Goal: Find specific page/section: Find specific page/section

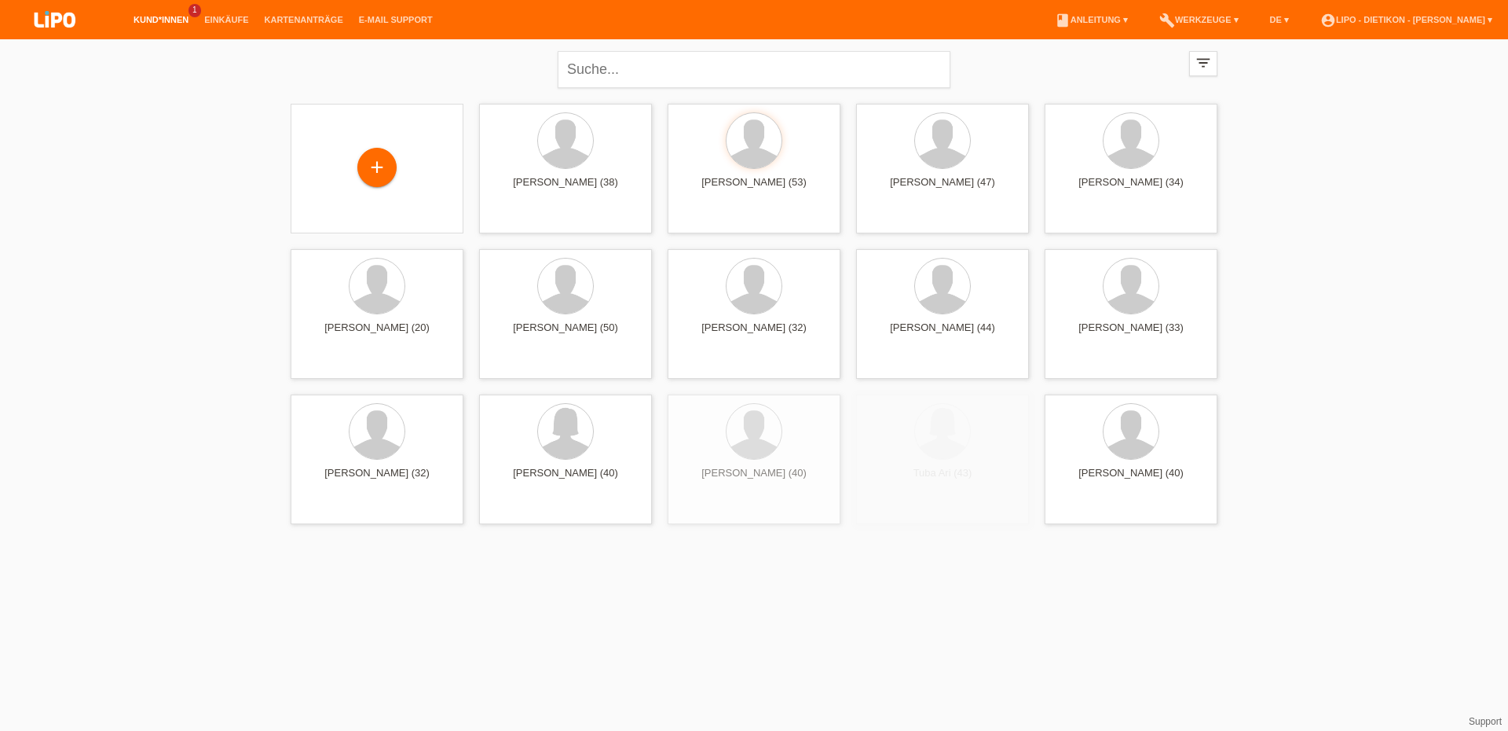
click at [167, 20] on link "Kund*innen" at bounding box center [161, 19] width 71 height 9
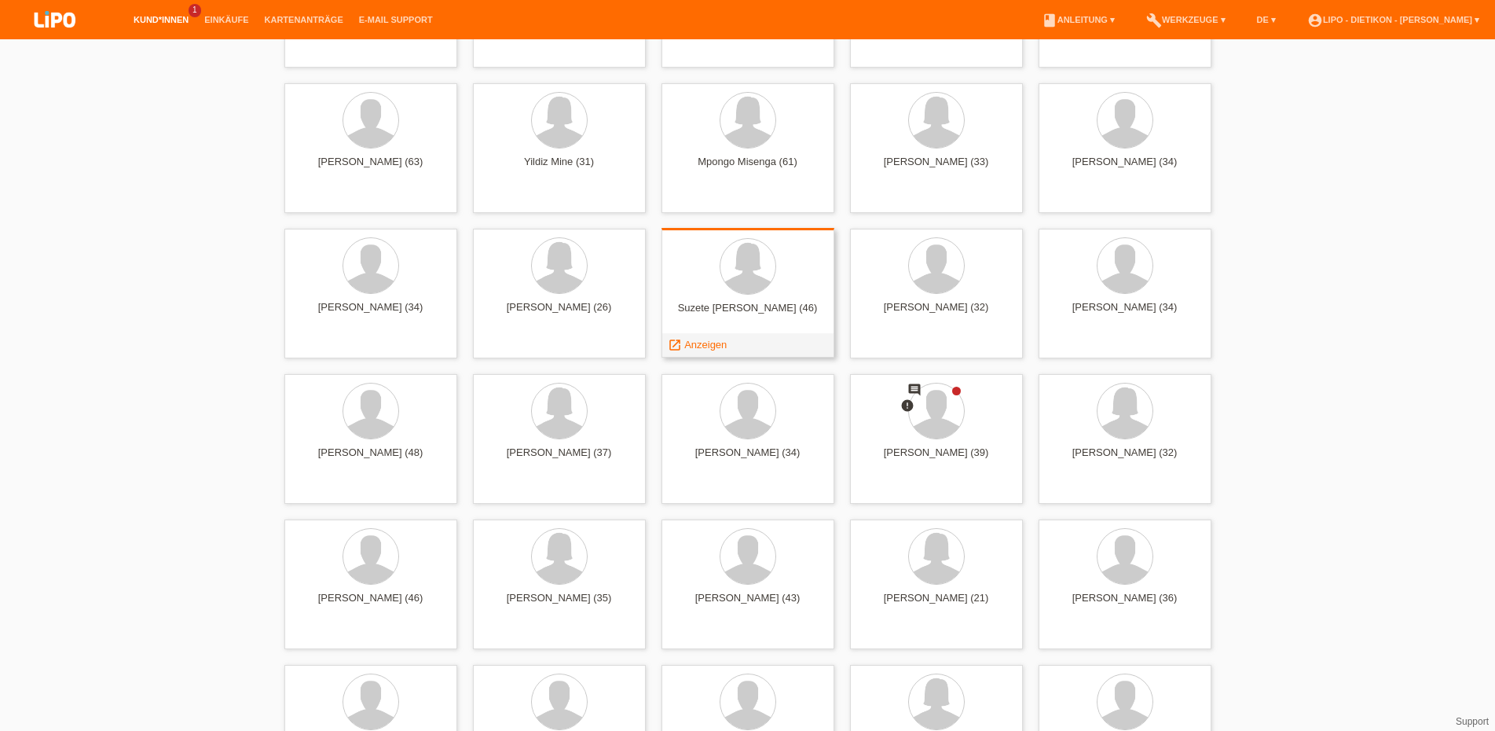
scroll to position [4247, 0]
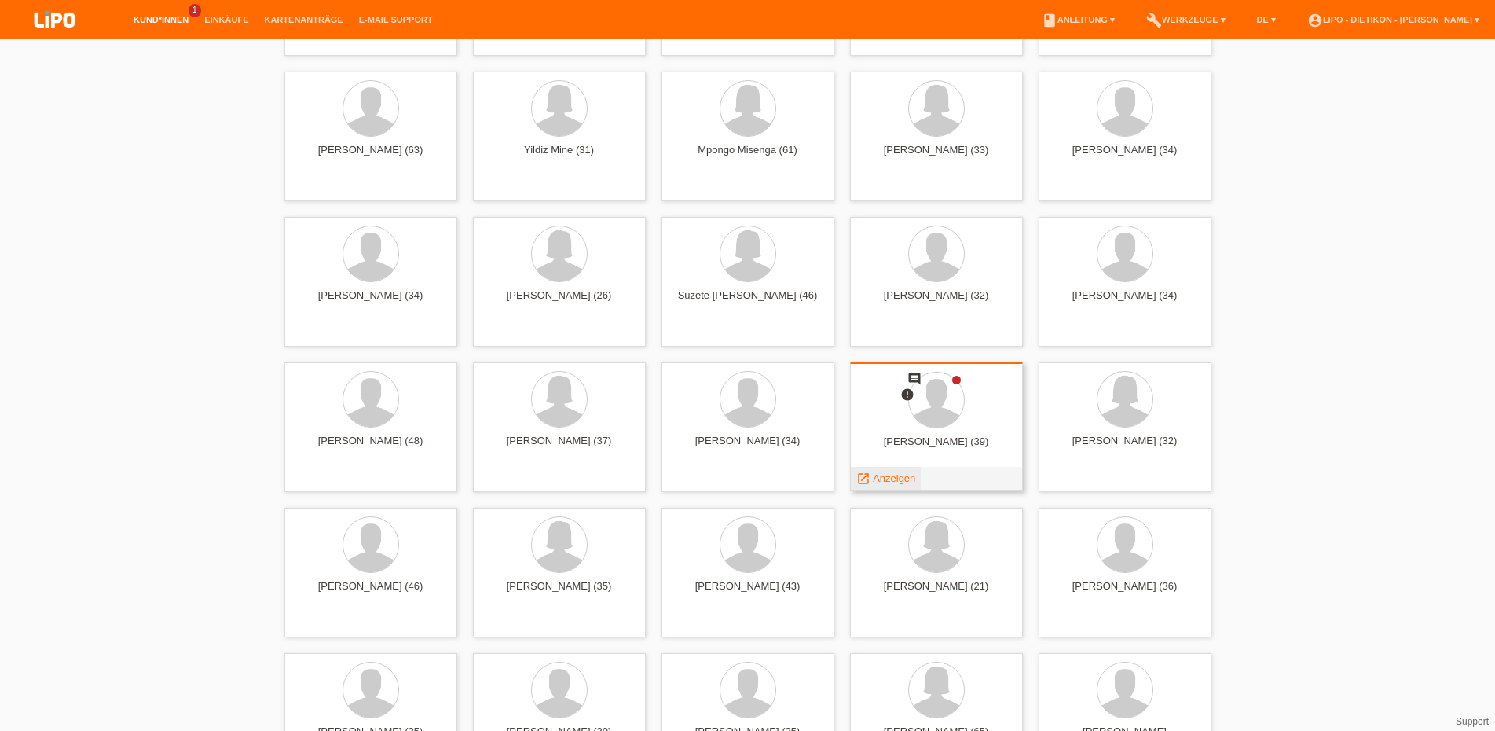
click at [877, 482] on span "Anzeigen" at bounding box center [894, 478] width 42 height 12
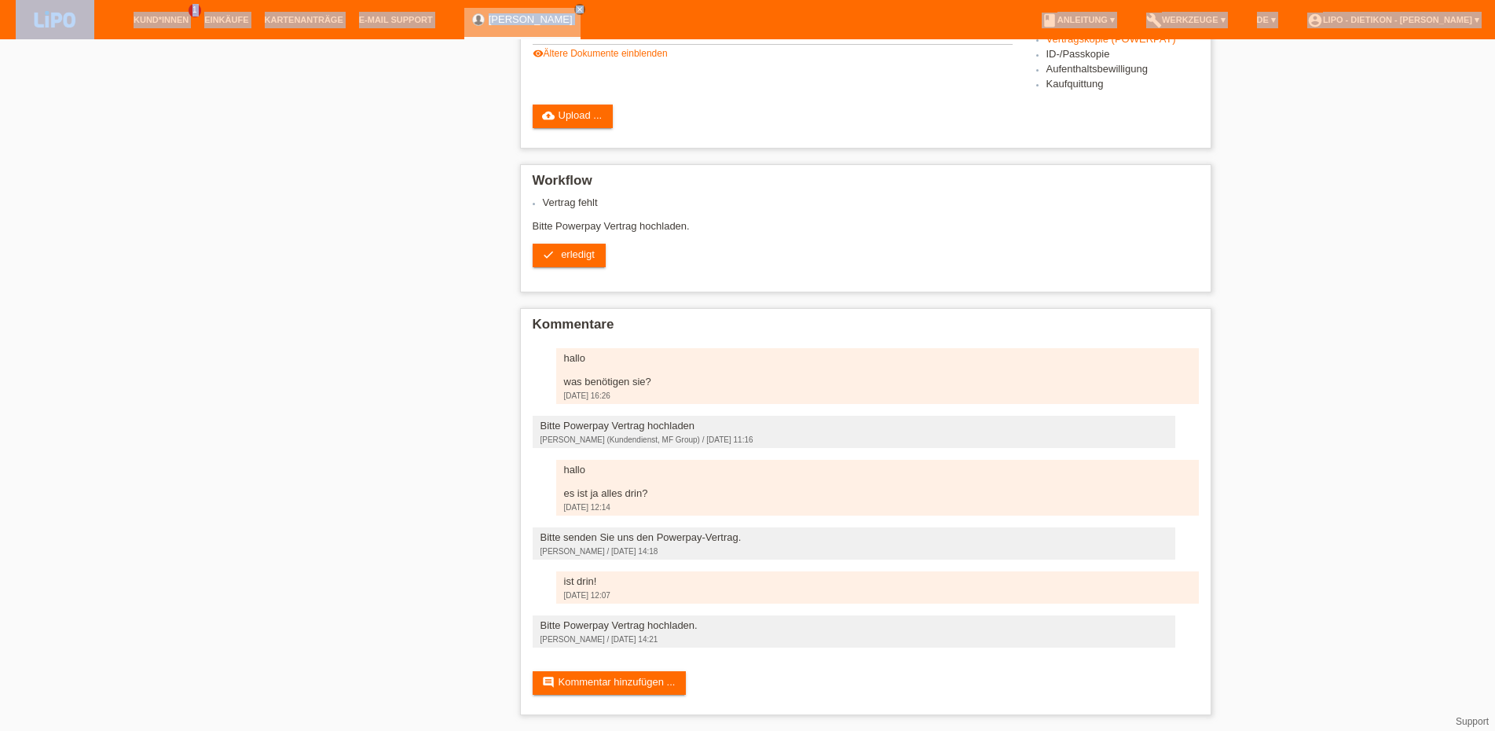
scroll to position [427, 0]
drag, startPoint x: 295, startPoint y: 57, endPoint x: 629, endPoint y: 642, distance: 673.5
copy div "Bujamin Murtezani edit Bearbeiten delete Löschen Geschlecht Männlich Nationalit…"
click at [786, 219] on div "Vertrag fehlt Bitte Powerpay Vertrag hochladen. check erledigt" at bounding box center [866, 237] width 666 height 82
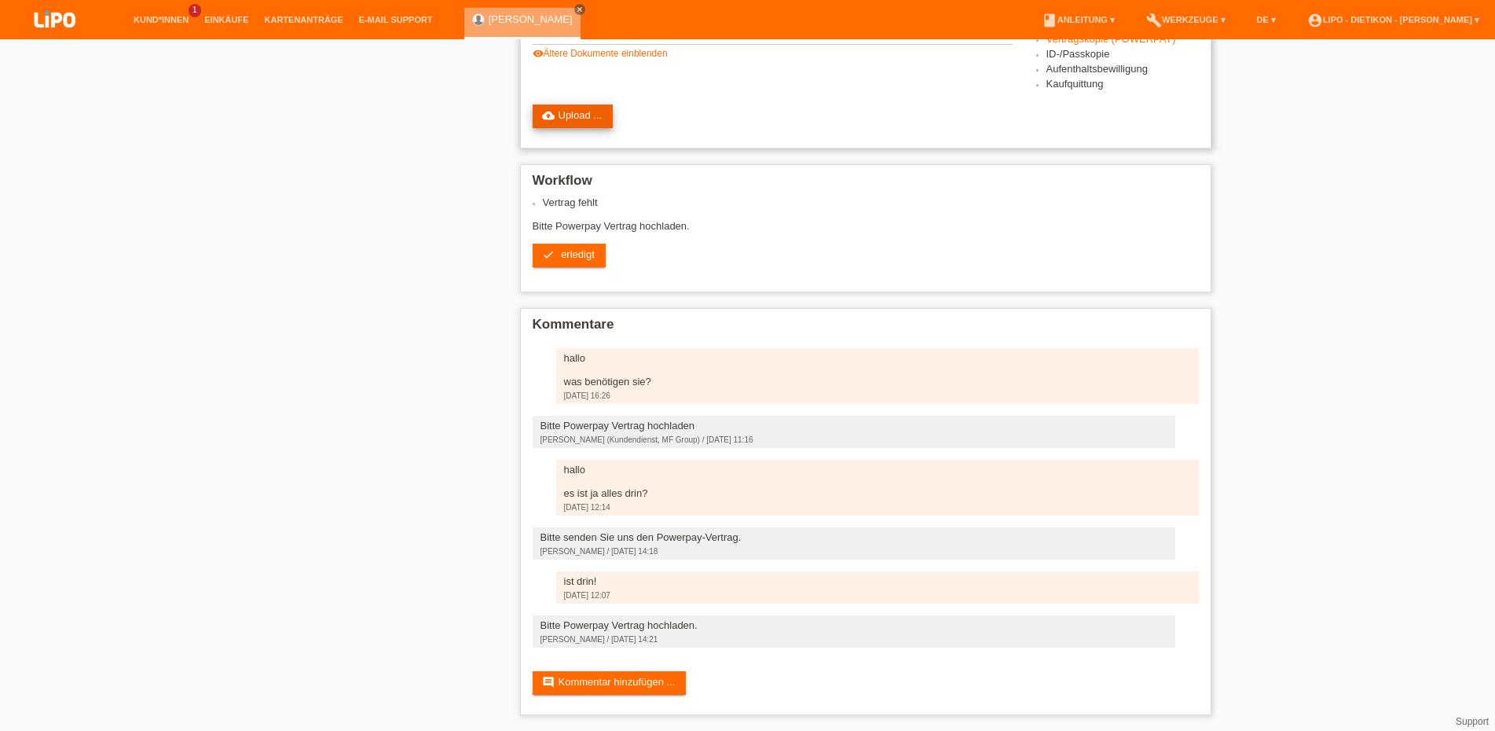
click at [581, 104] on link "cloud_upload Upload ..." at bounding box center [573, 116] width 81 height 24
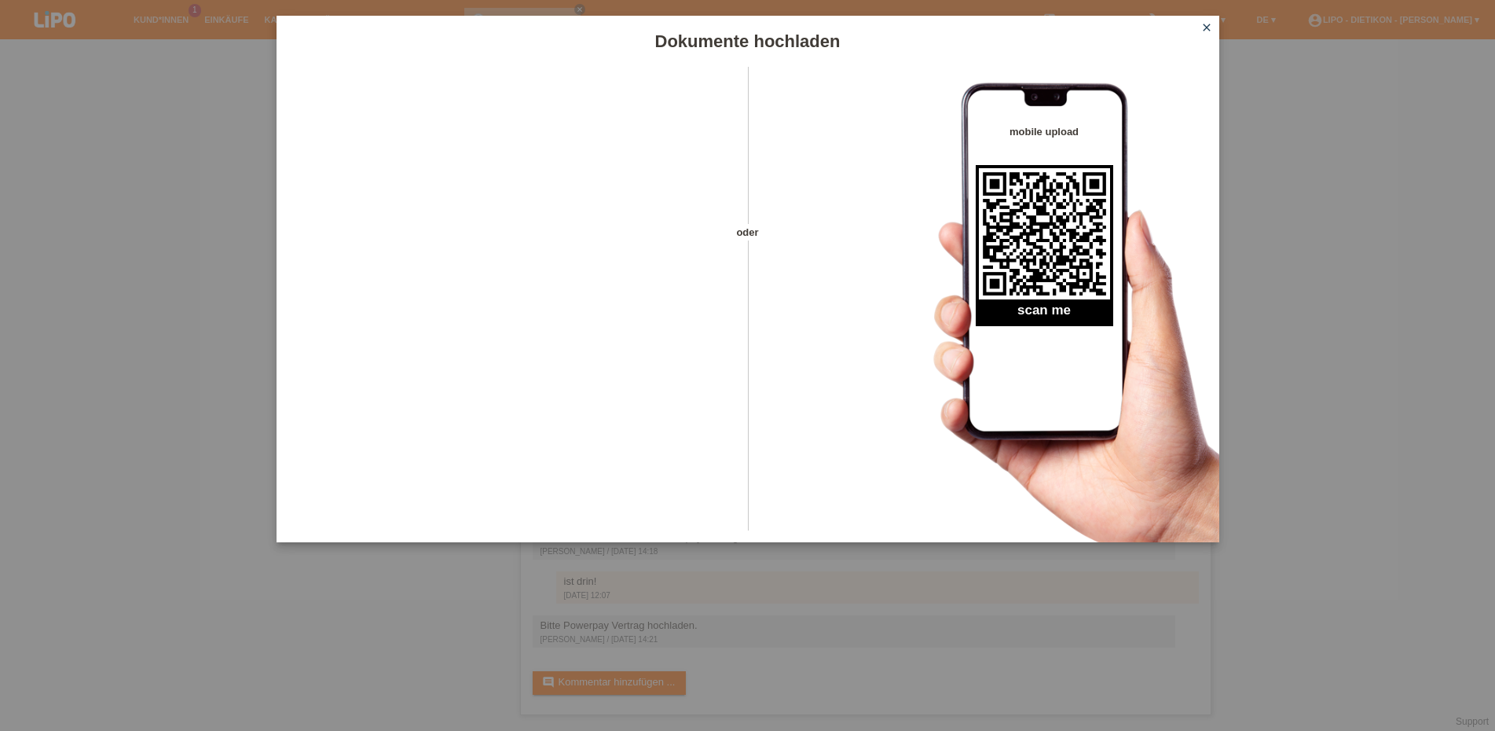
drag, startPoint x: 1203, startPoint y: 20, endPoint x: 1202, endPoint y: 94, distance: 73.9
click at [1202, 24] on link "close" at bounding box center [1207, 29] width 20 height 18
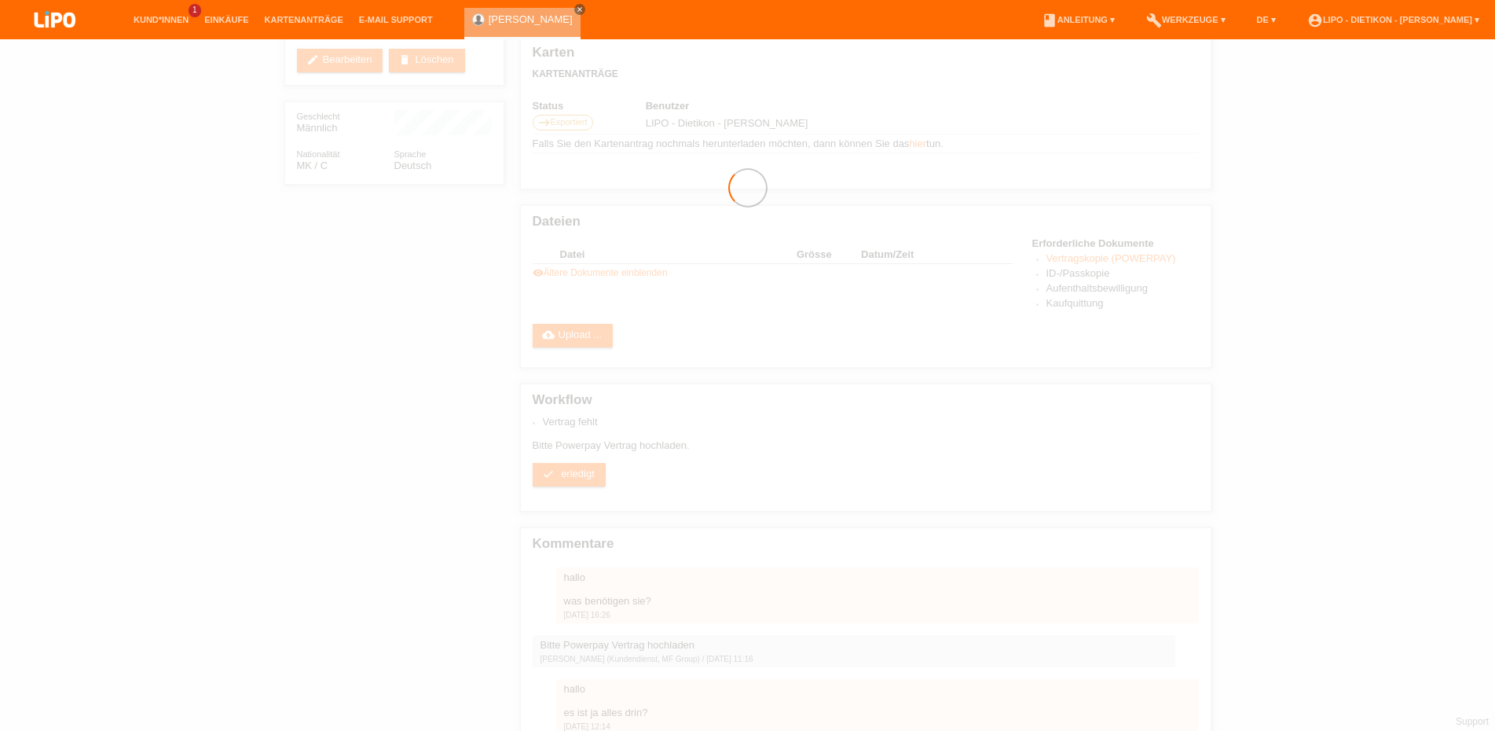
scroll to position [75, 0]
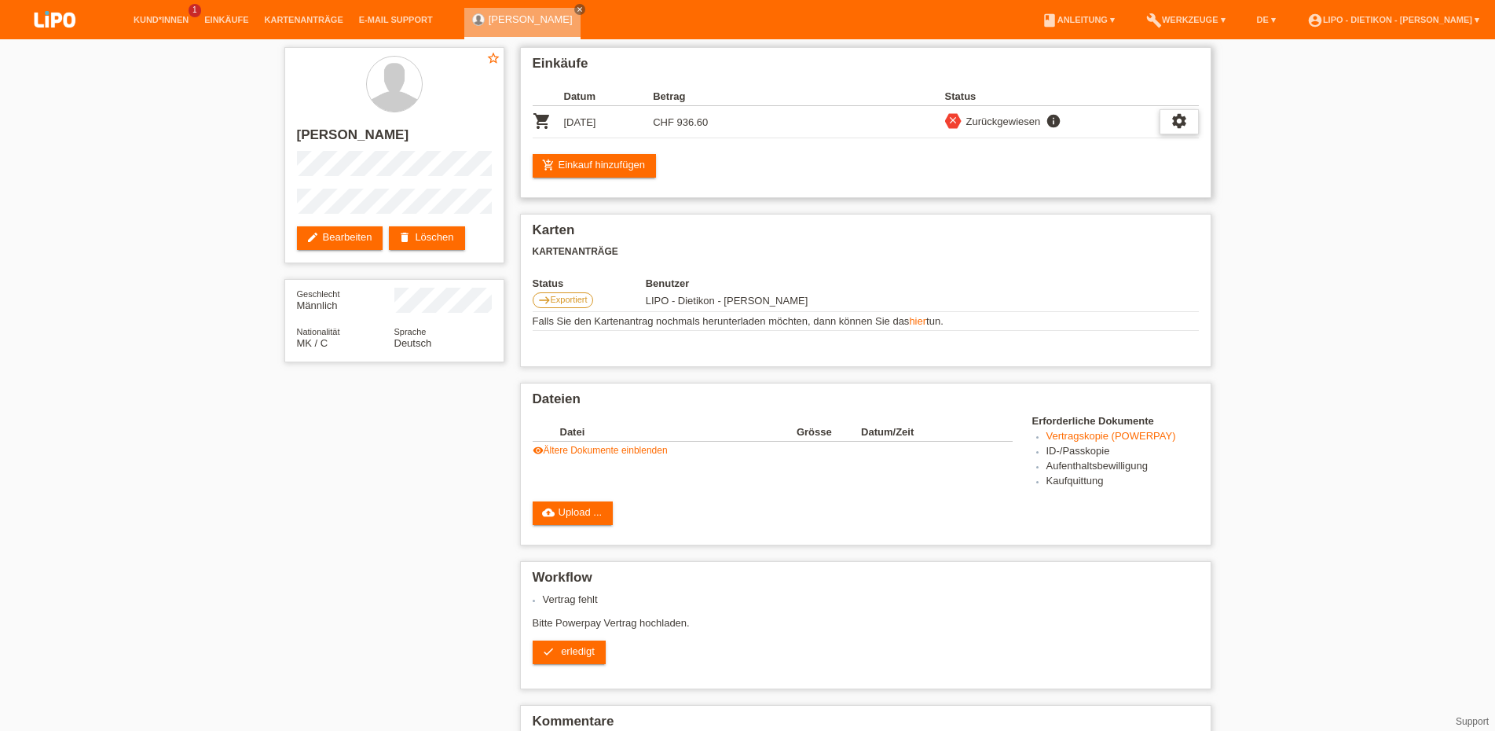
click at [1177, 126] on icon "settings" at bounding box center [1179, 120] width 17 height 17
click at [1087, 196] on span "Vertrag herunterladen" at bounding box center [1073, 194] width 104 height 19
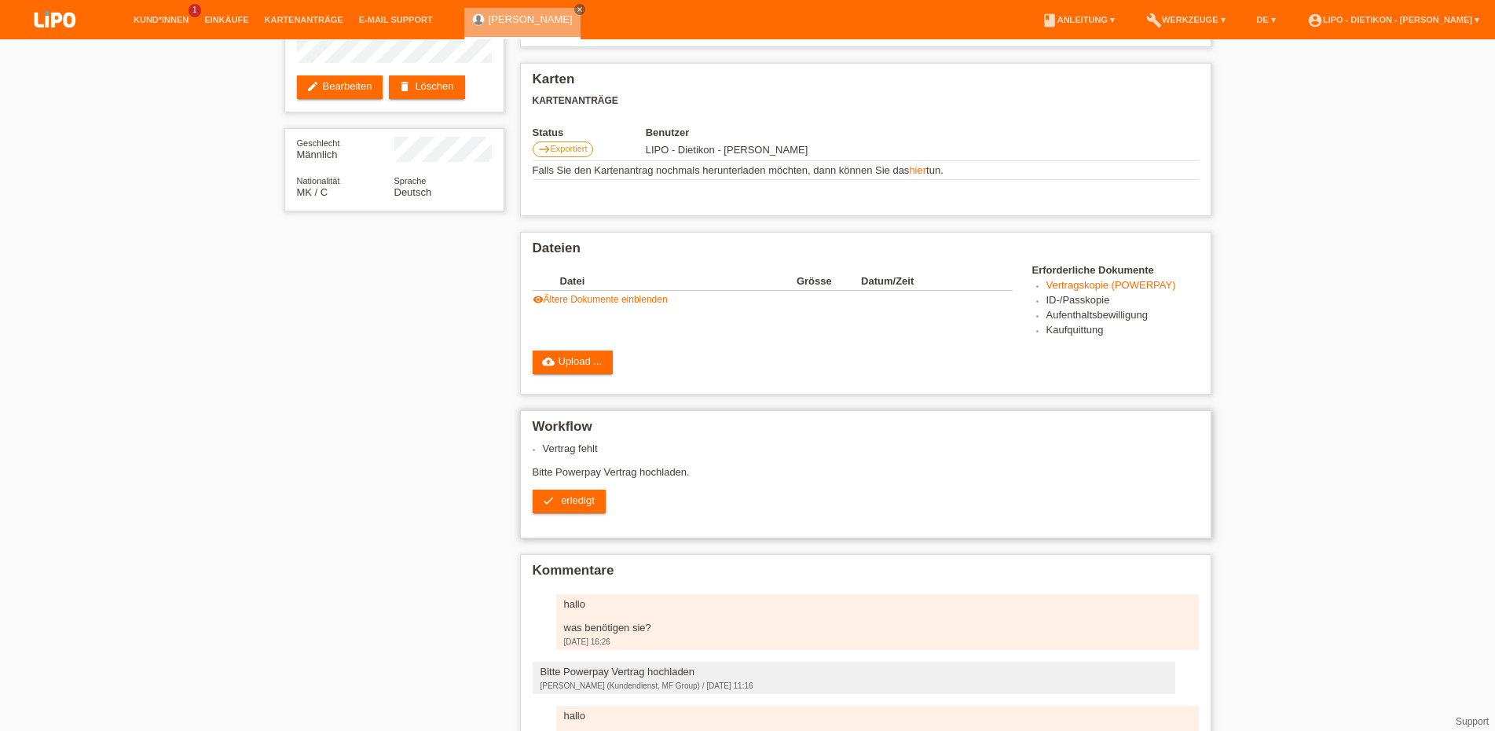
scroll to position [160, 0]
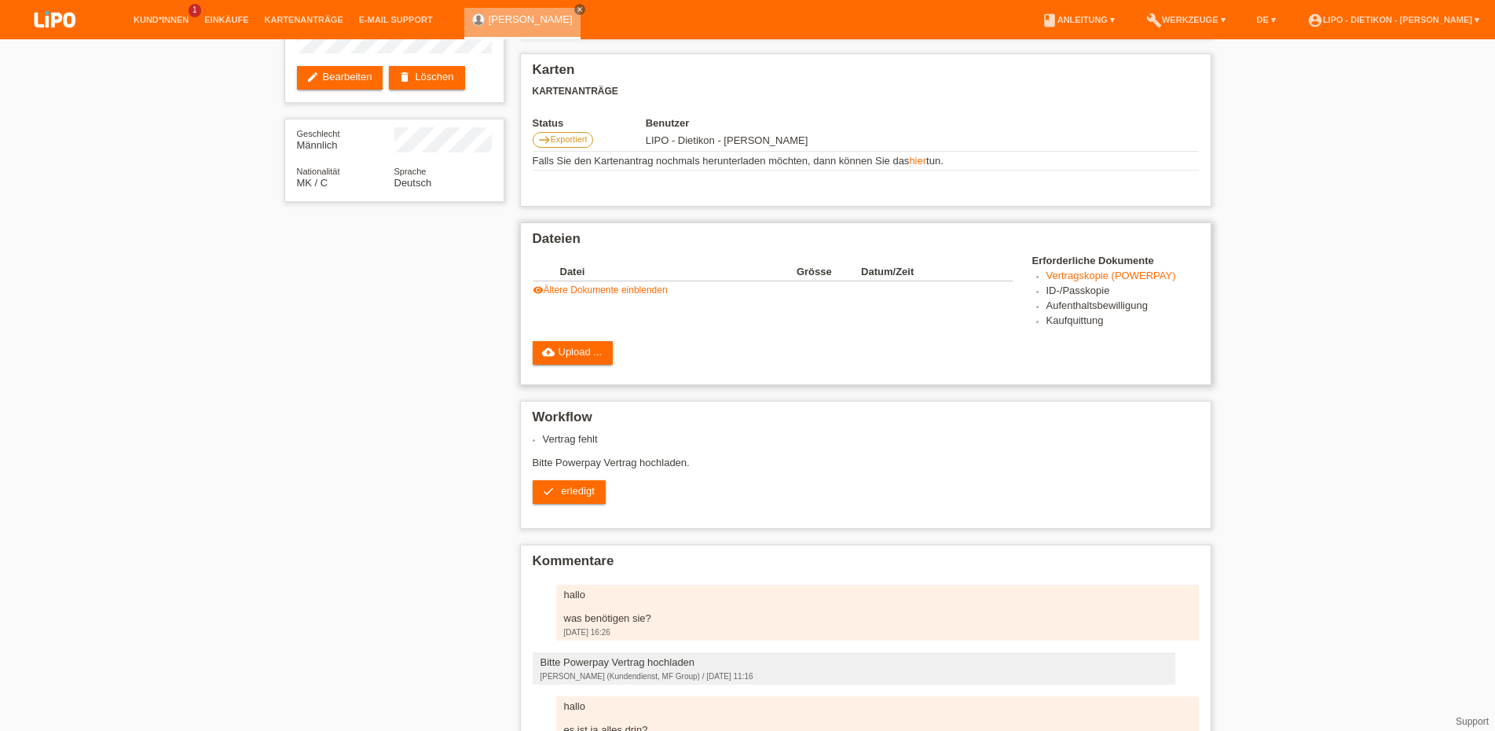
click at [581, 295] on link "visibility Ältere Dokumente einblenden" at bounding box center [600, 289] width 135 height 11
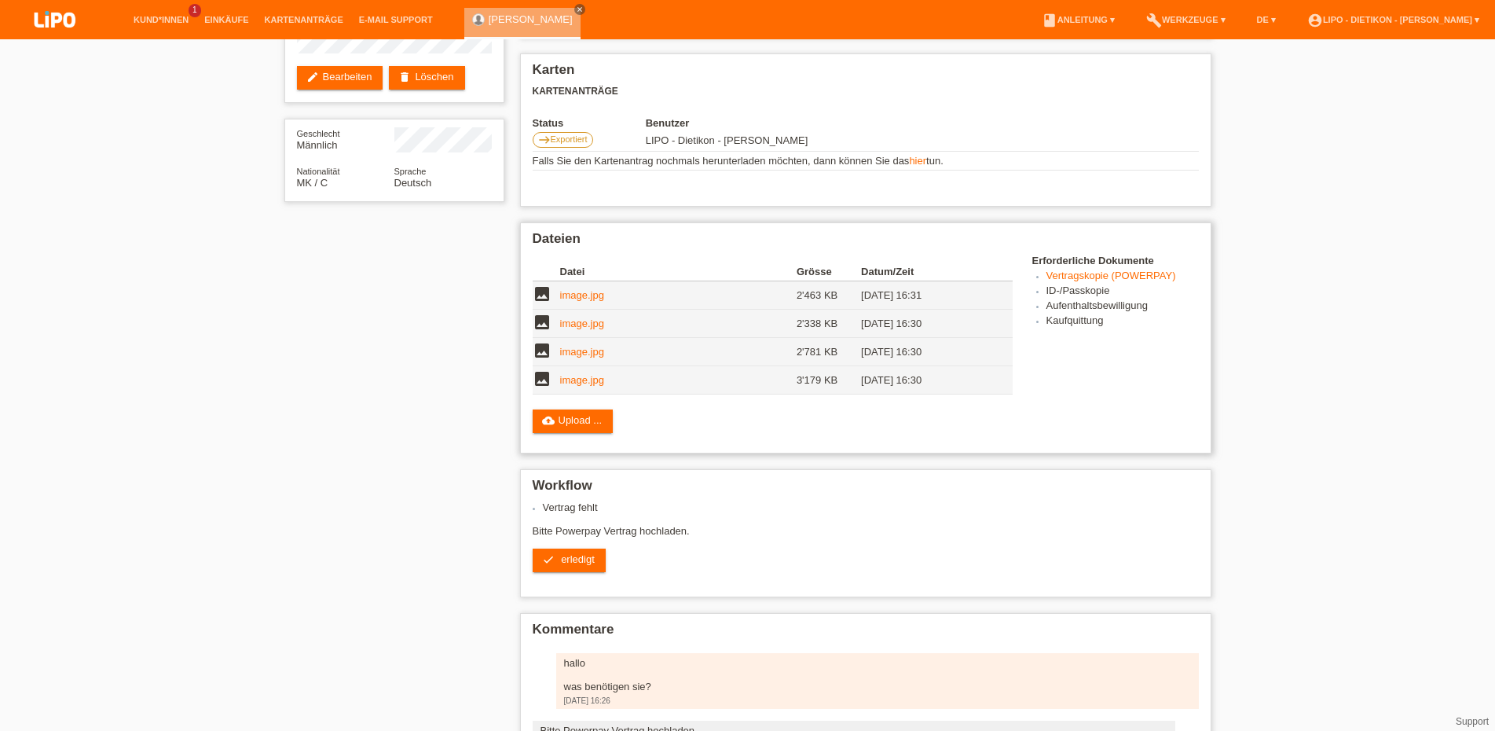
click at [570, 386] on link "image.jpg" at bounding box center [582, 380] width 44 height 12
click at [576, 357] on link "image.jpg" at bounding box center [582, 352] width 44 height 12
click at [581, 329] on link "image.jpg" at bounding box center [582, 323] width 44 height 12
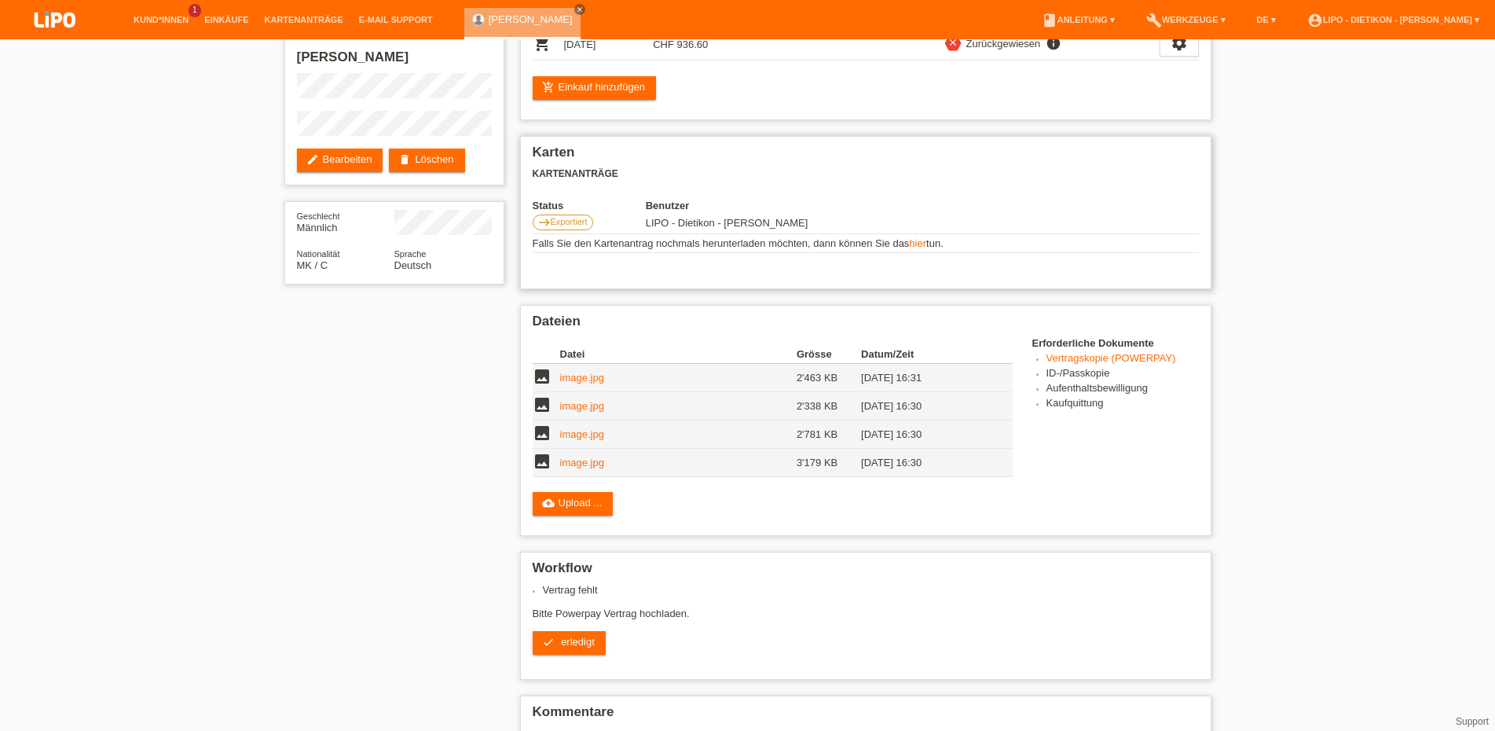
scroll to position [0, 0]
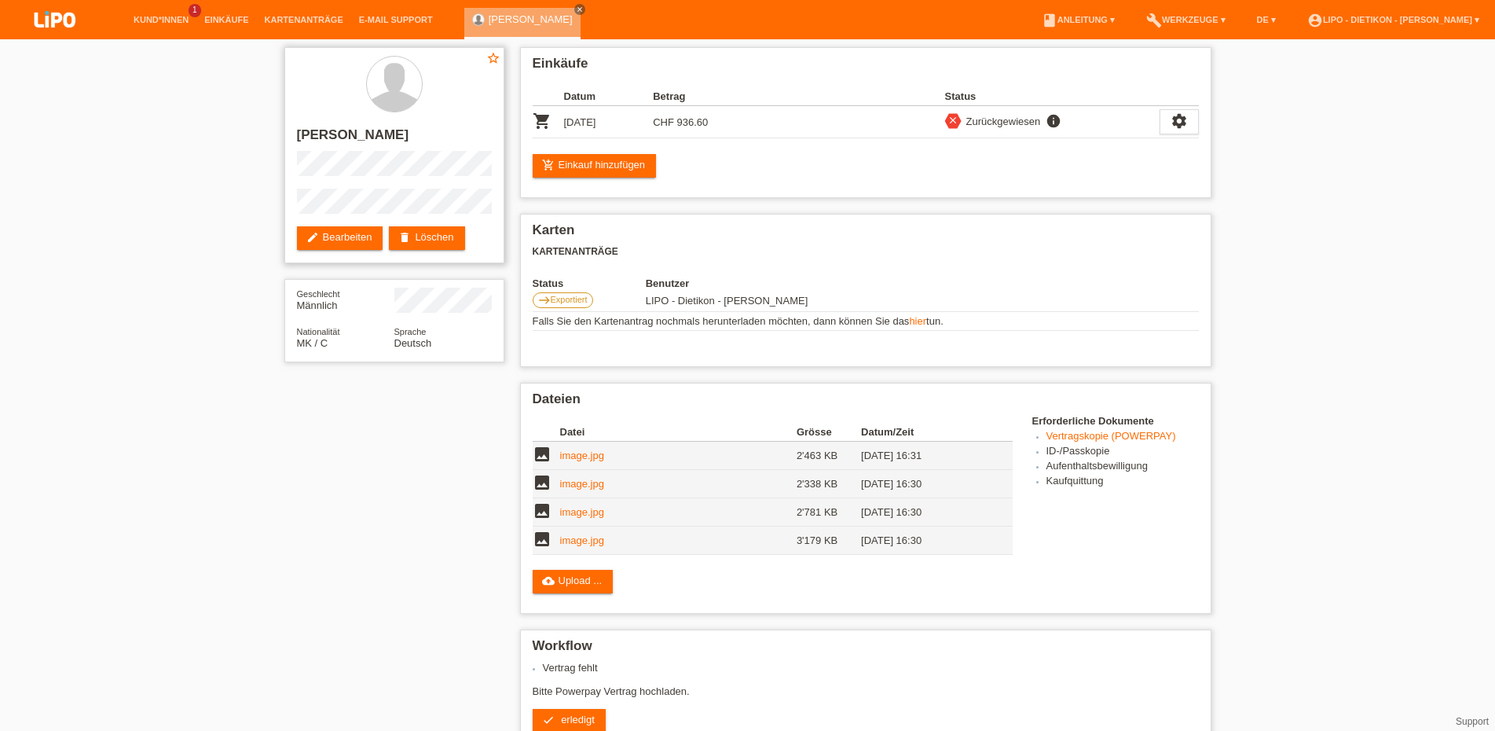
click at [372, 134] on h2 "Bujamin Murtezani" at bounding box center [394, 139] width 195 height 24
copy h2 "Murtezani"
click at [497, 730] on html "Kund*innen 1 Einkäufe Kartenanträge E-Mail Support close menu" at bounding box center [747, 598] width 1495 height 1196
